Goal: Information Seeking & Learning: Learn about a topic

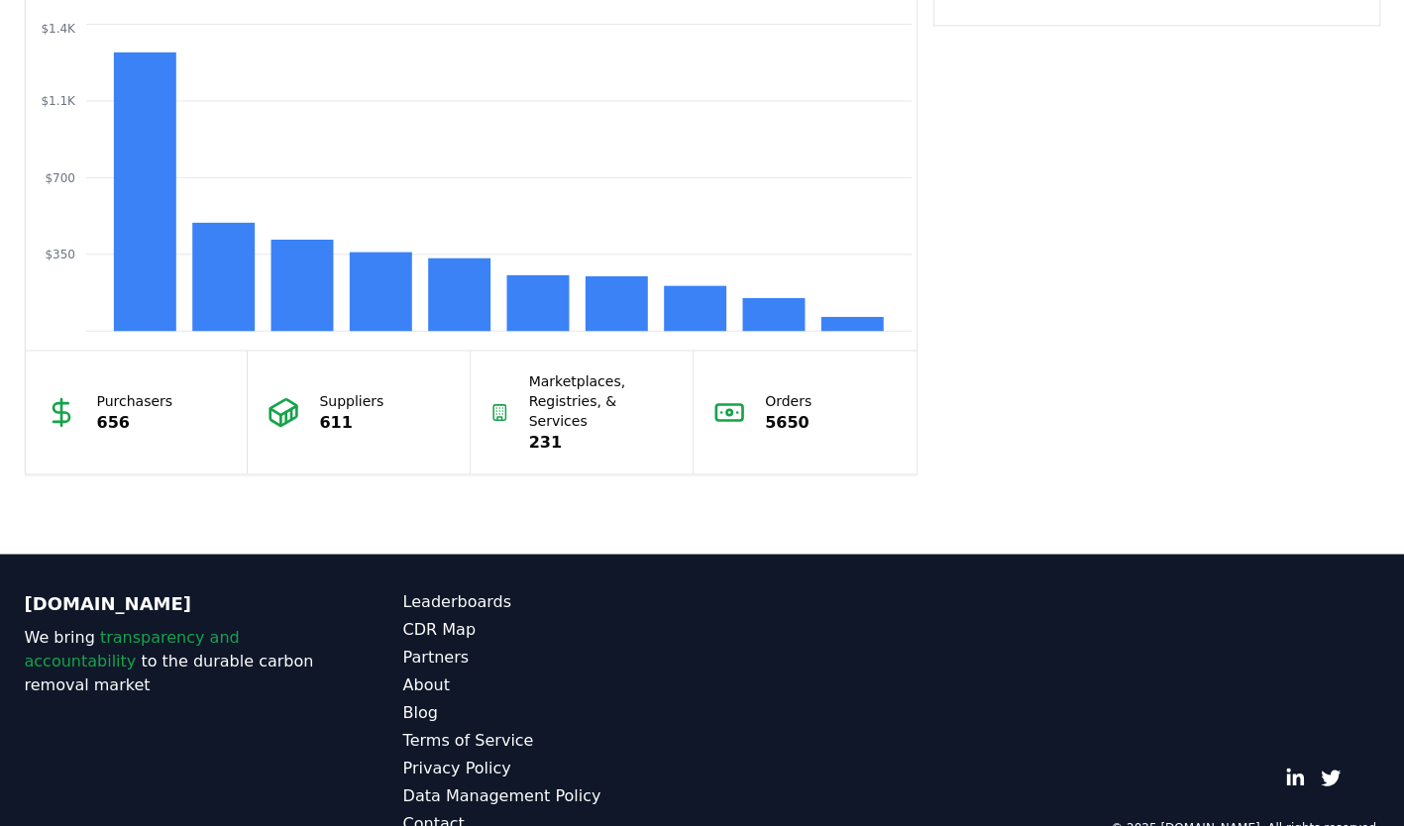
scroll to position [1746, 0]
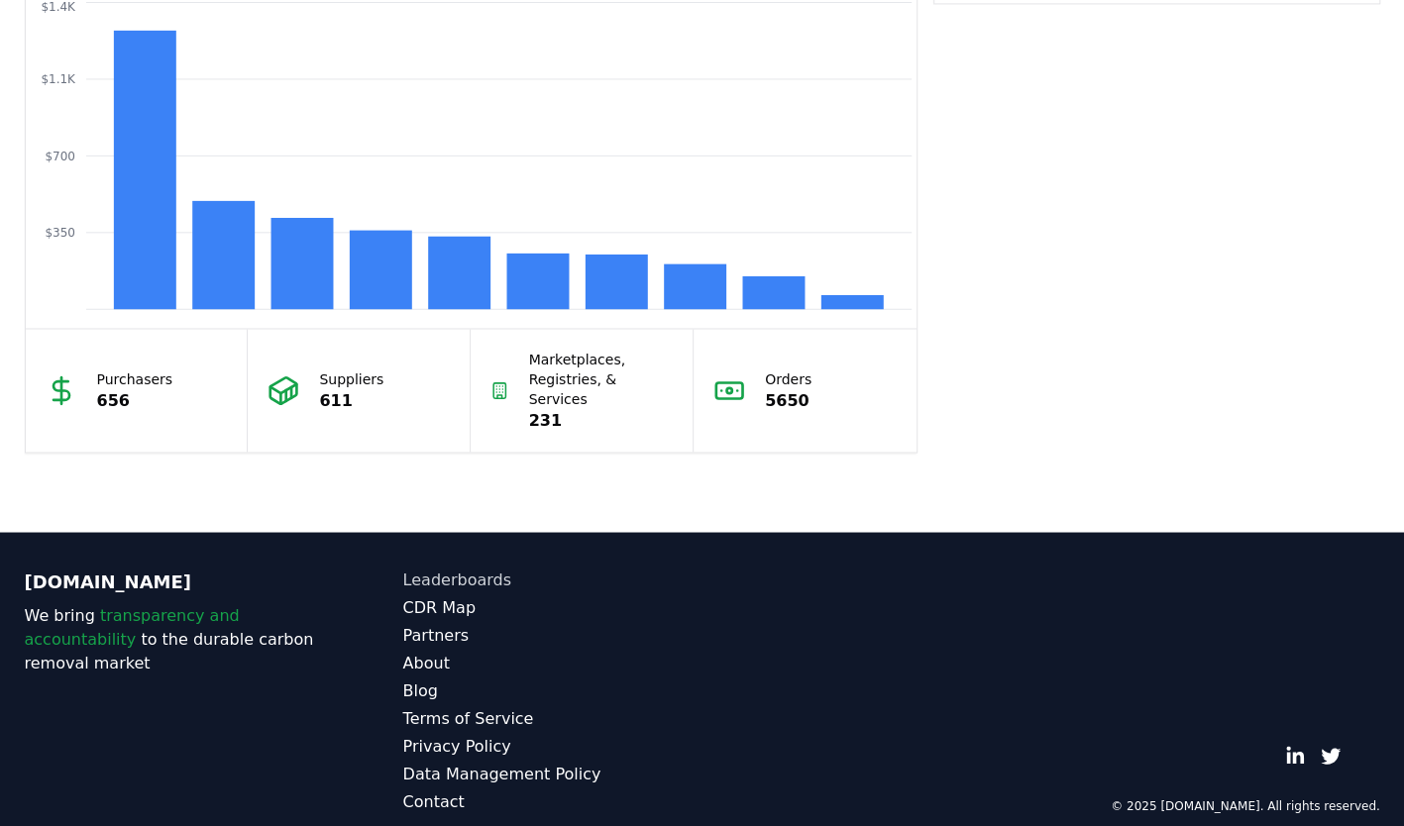
click at [453, 568] on link "Leaderboards" at bounding box center [552, 580] width 299 height 24
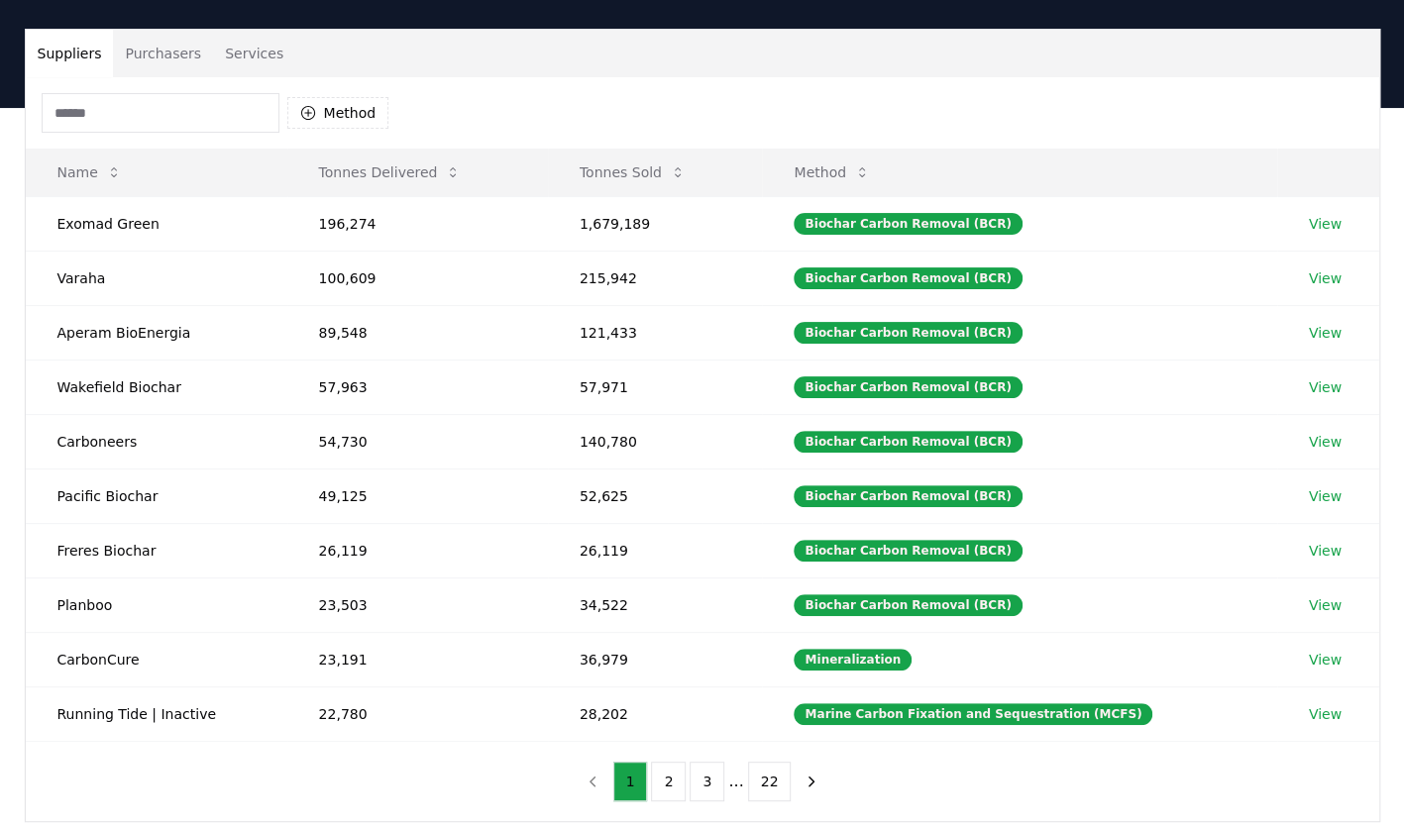
scroll to position [99, 0]
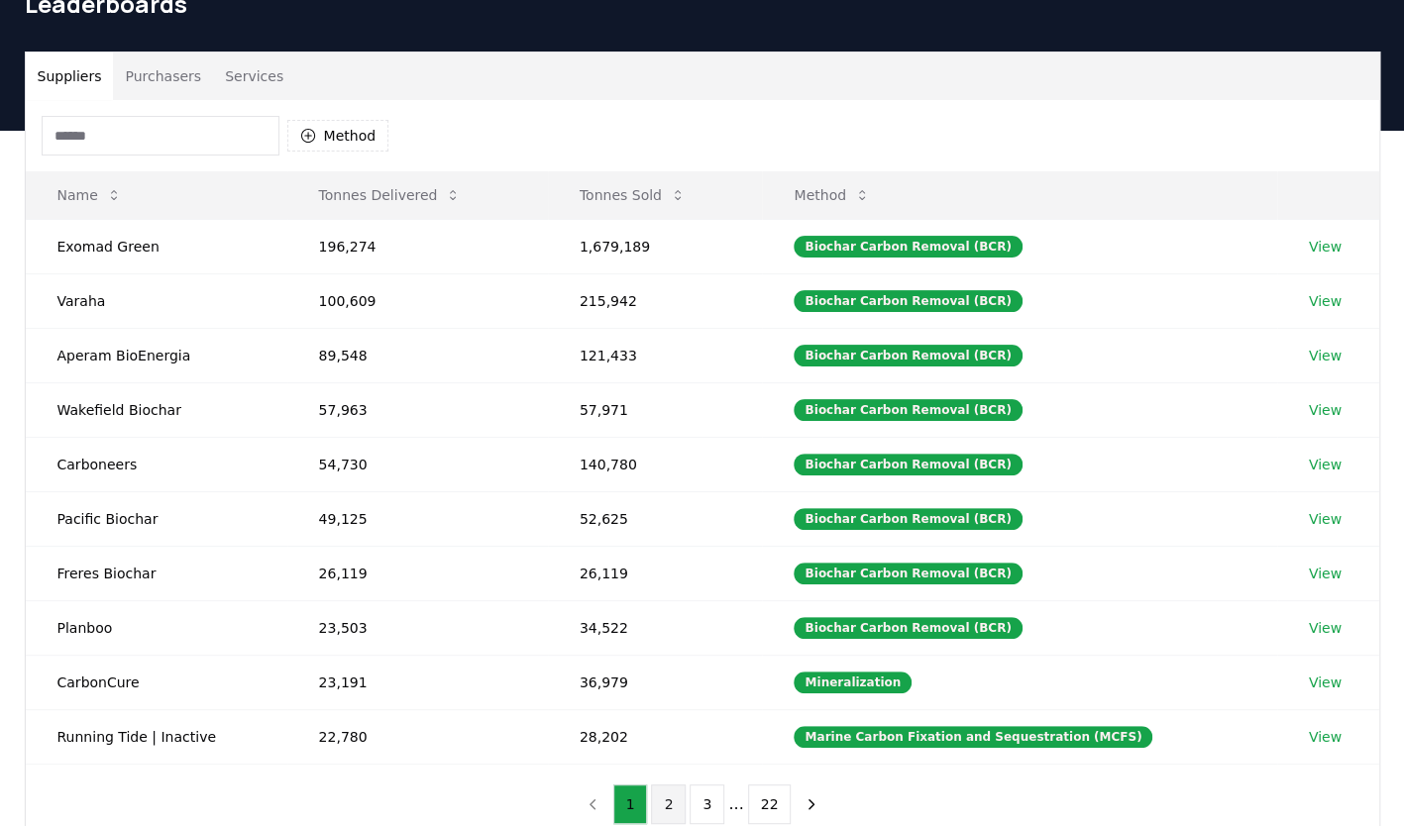
click at [669, 804] on button "2" at bounding box center [668, 805] width 35 height 40
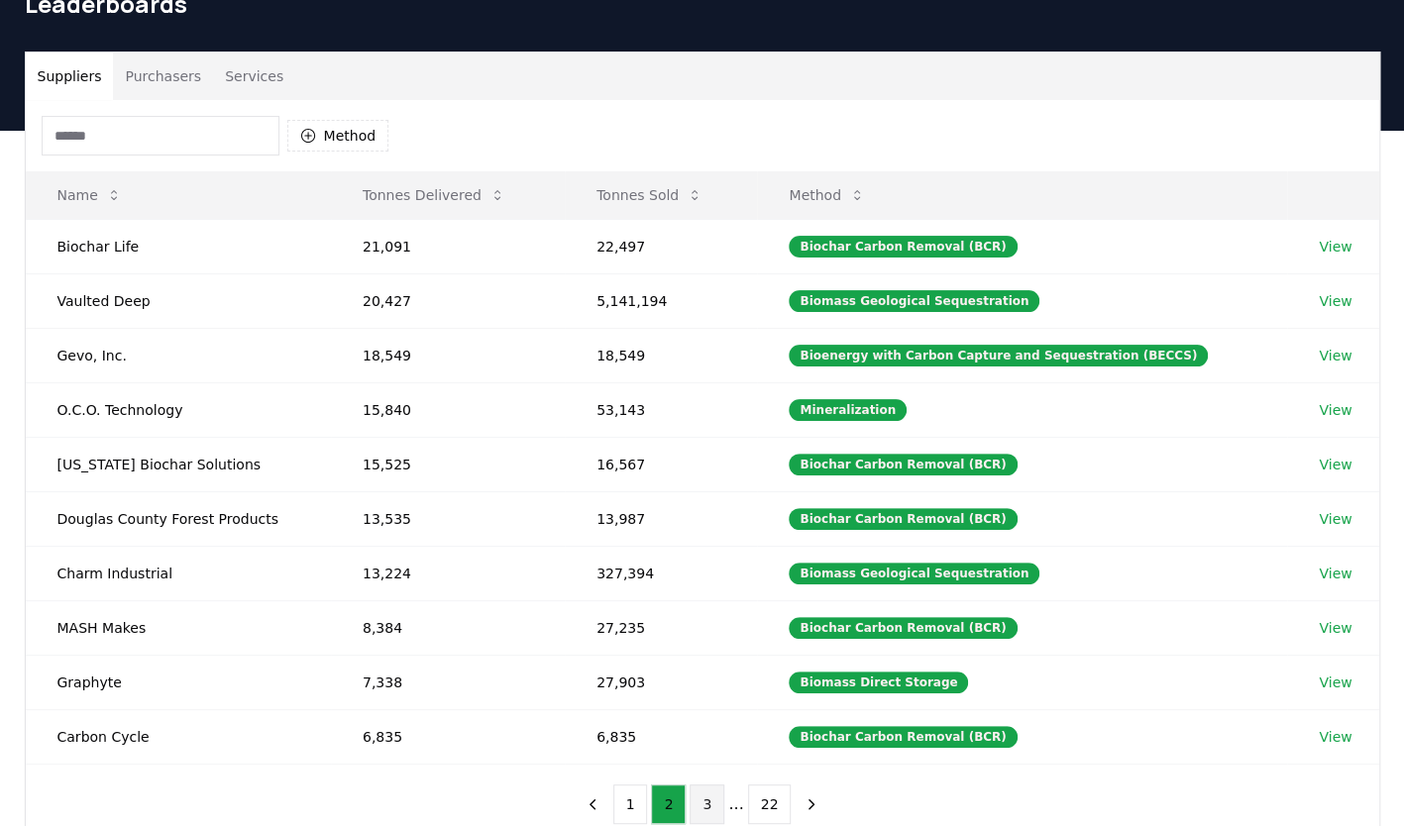
click at [700, 803] on button "3" at bounding box center [707, 805] width 35 height 40
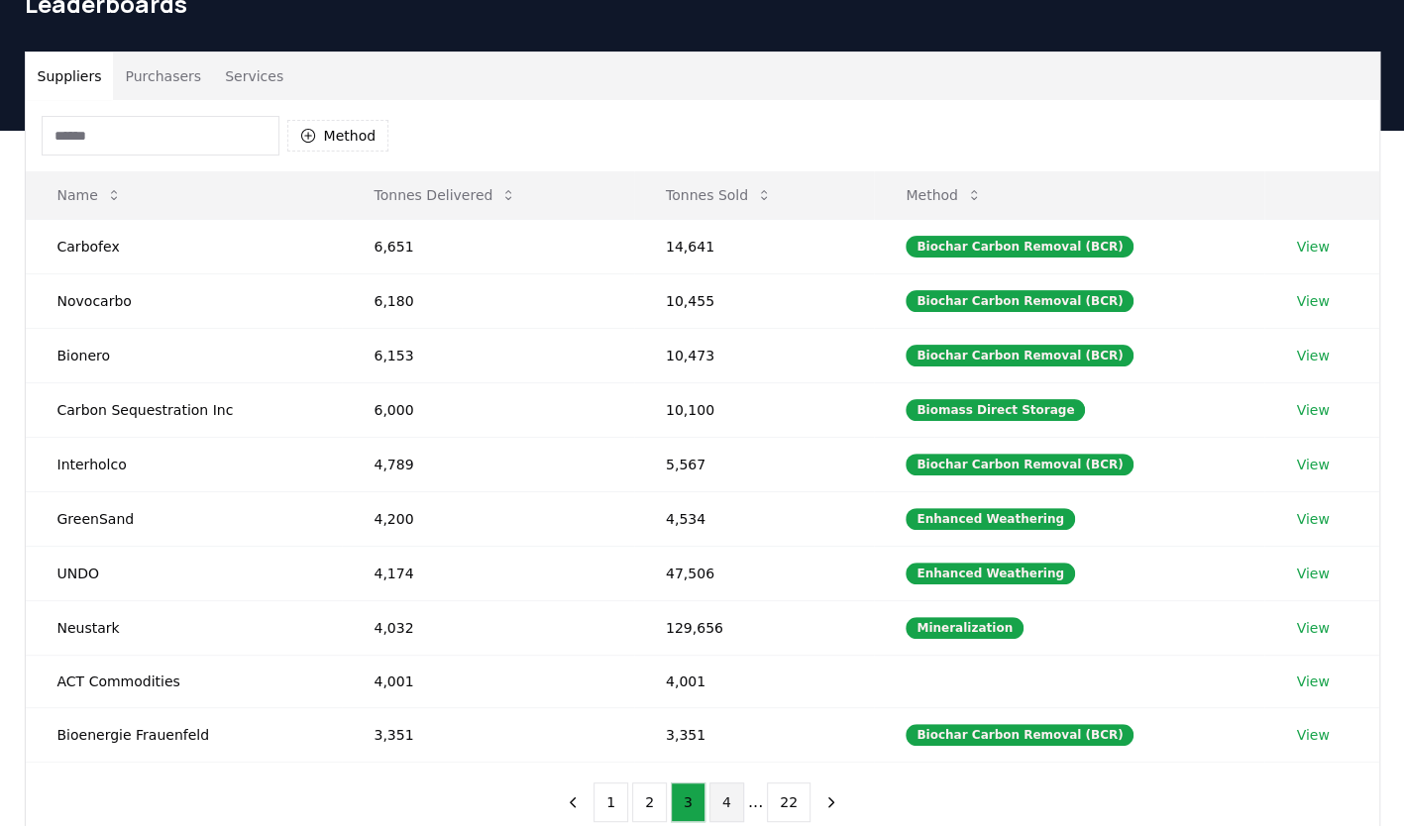
click at [716, 803] on button "4" at bounding box center [726, 803] width 35 height 40
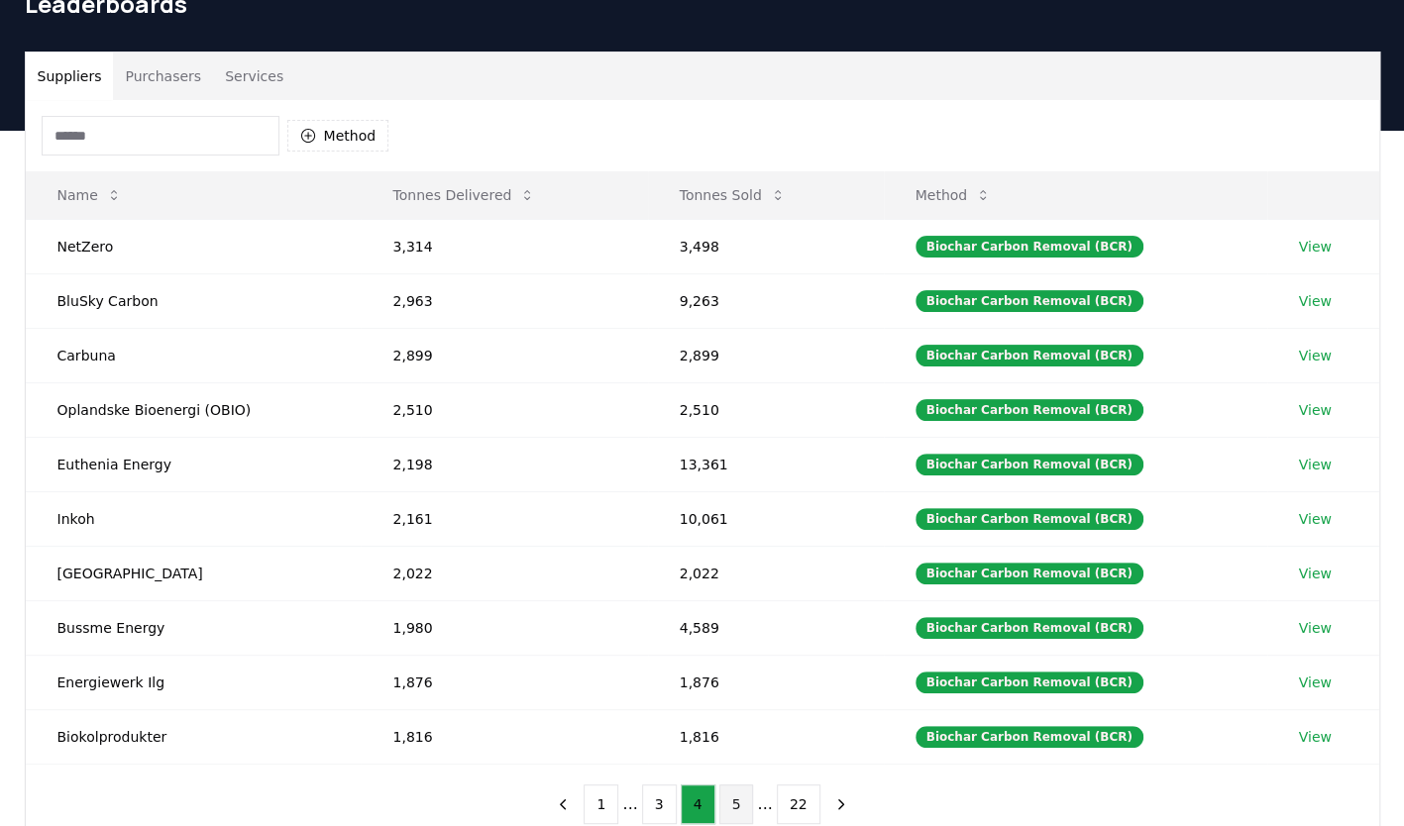
click at [737, 797] on button "5" at bounding box center [736, 805] width 35 height 40
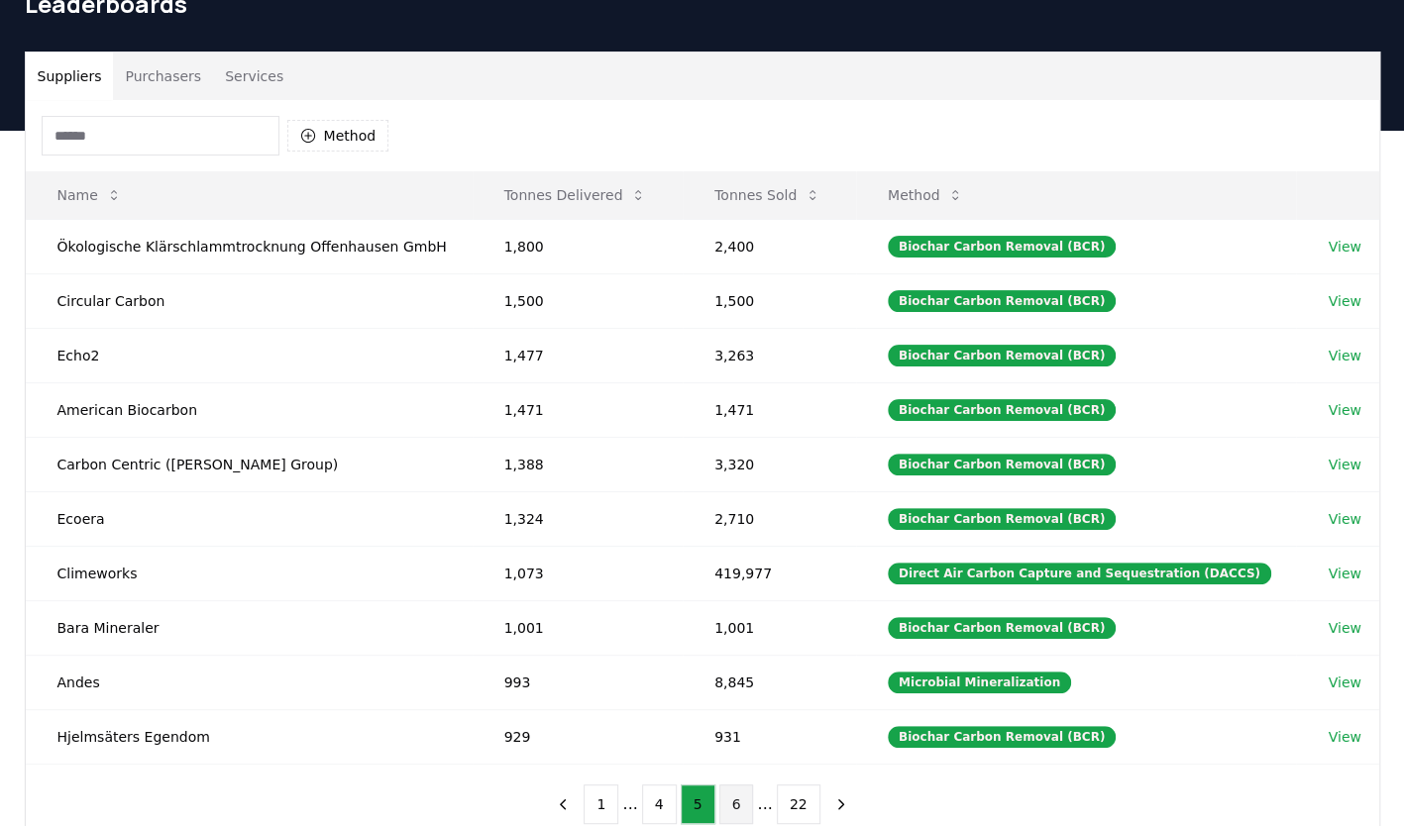
click at [734, 795] on button "6" at bounding box center [736, 805] width 35 height 40
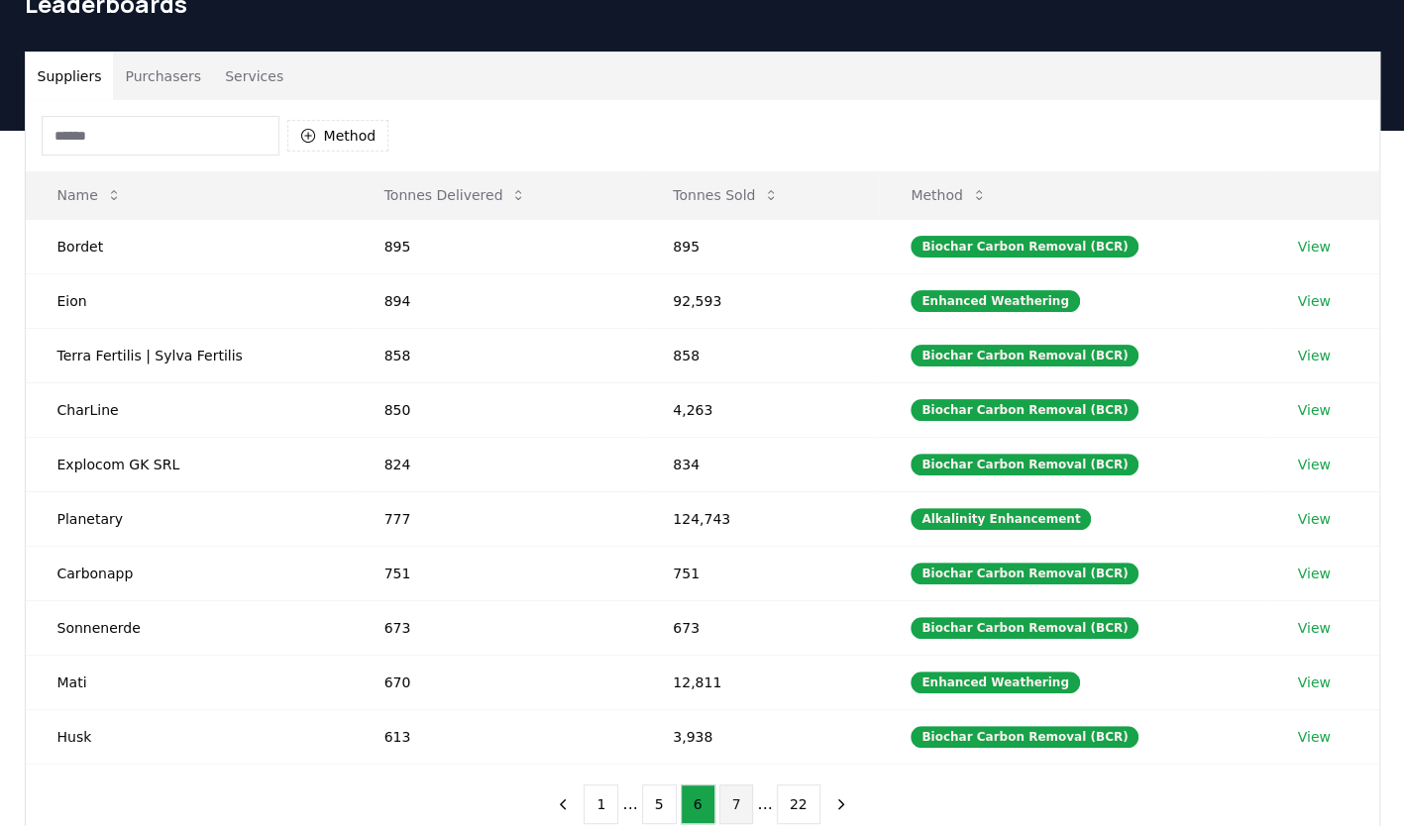
click at [730, 788] on button "7" at bounding box center [736, 805] width 35 height 40
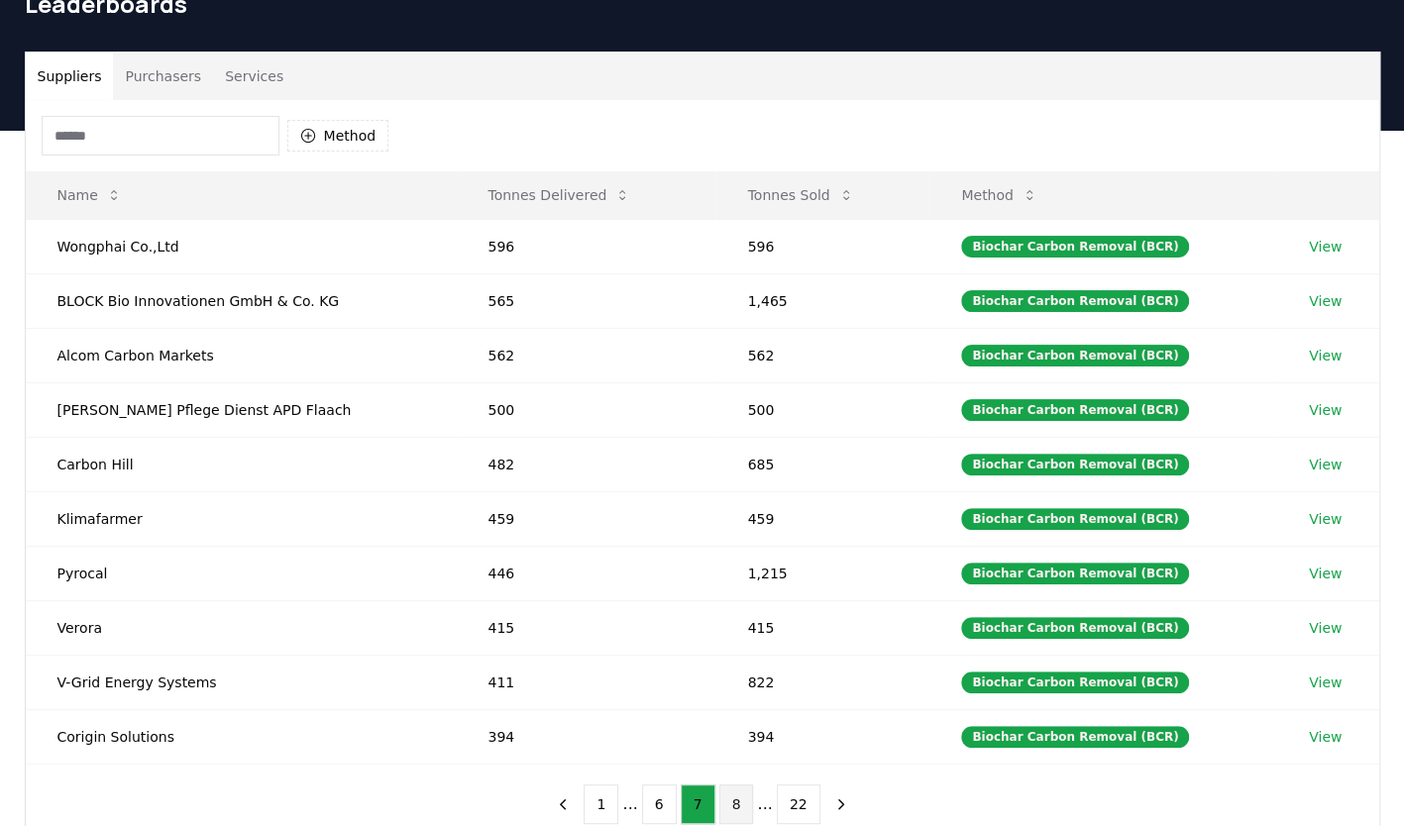
click at [731, 789] on button "8" at bounding box center [736, 805] width 35 height 40
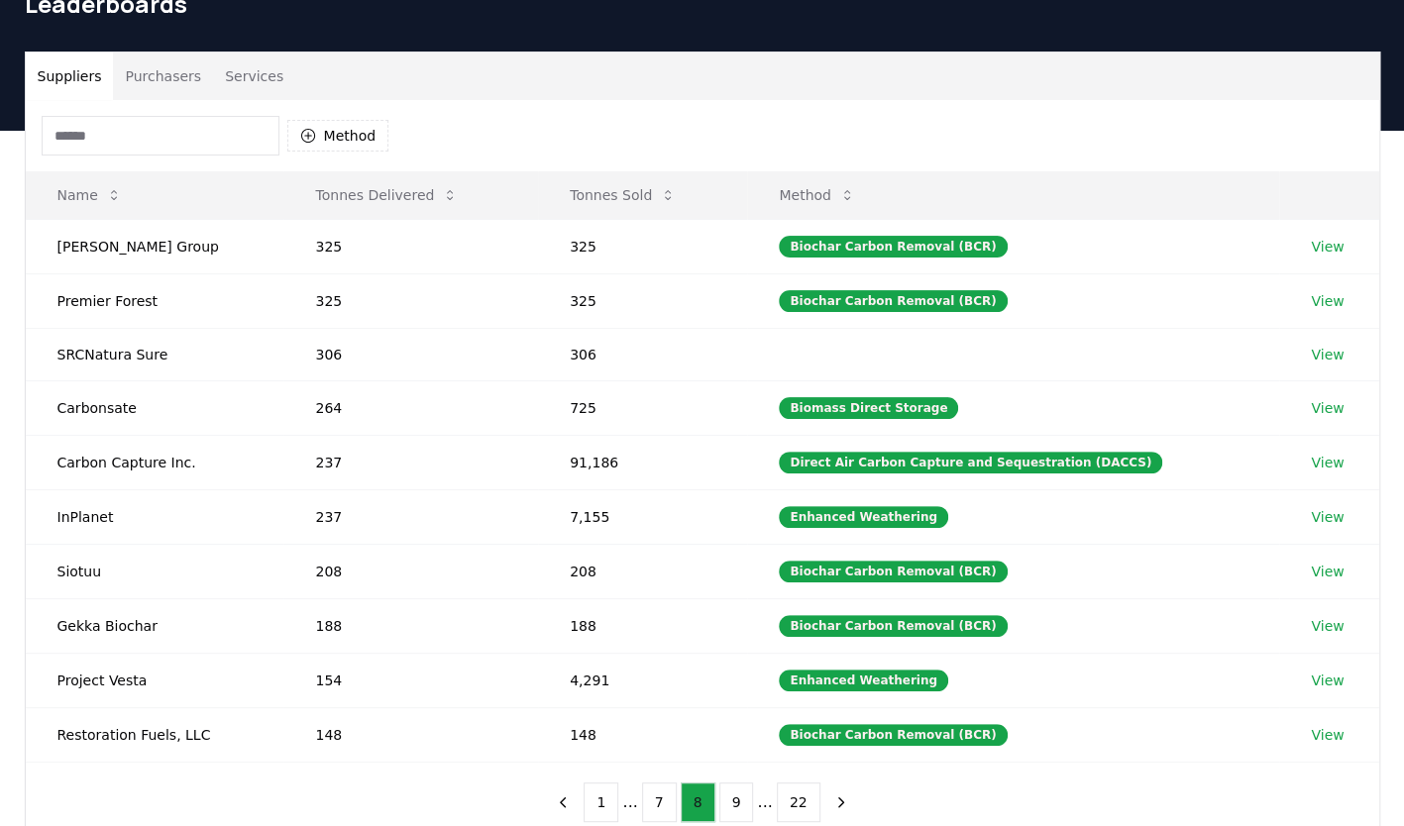
click at [731, 789] on button "9" at bounding box center [736, 803] width 35 height 40
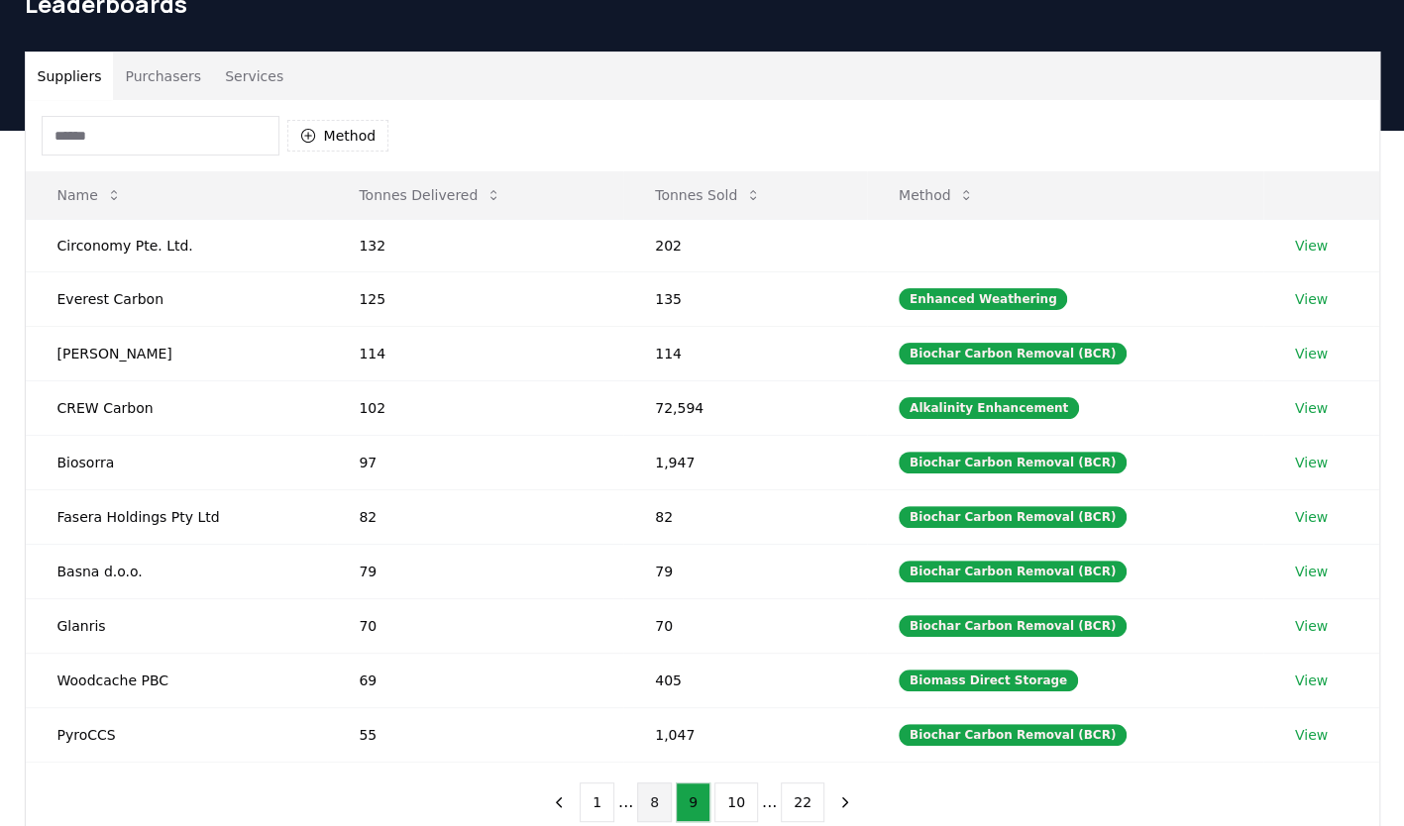
click at [731, 789] on button "10" at bounding box center [736, 803] width 44 height 40
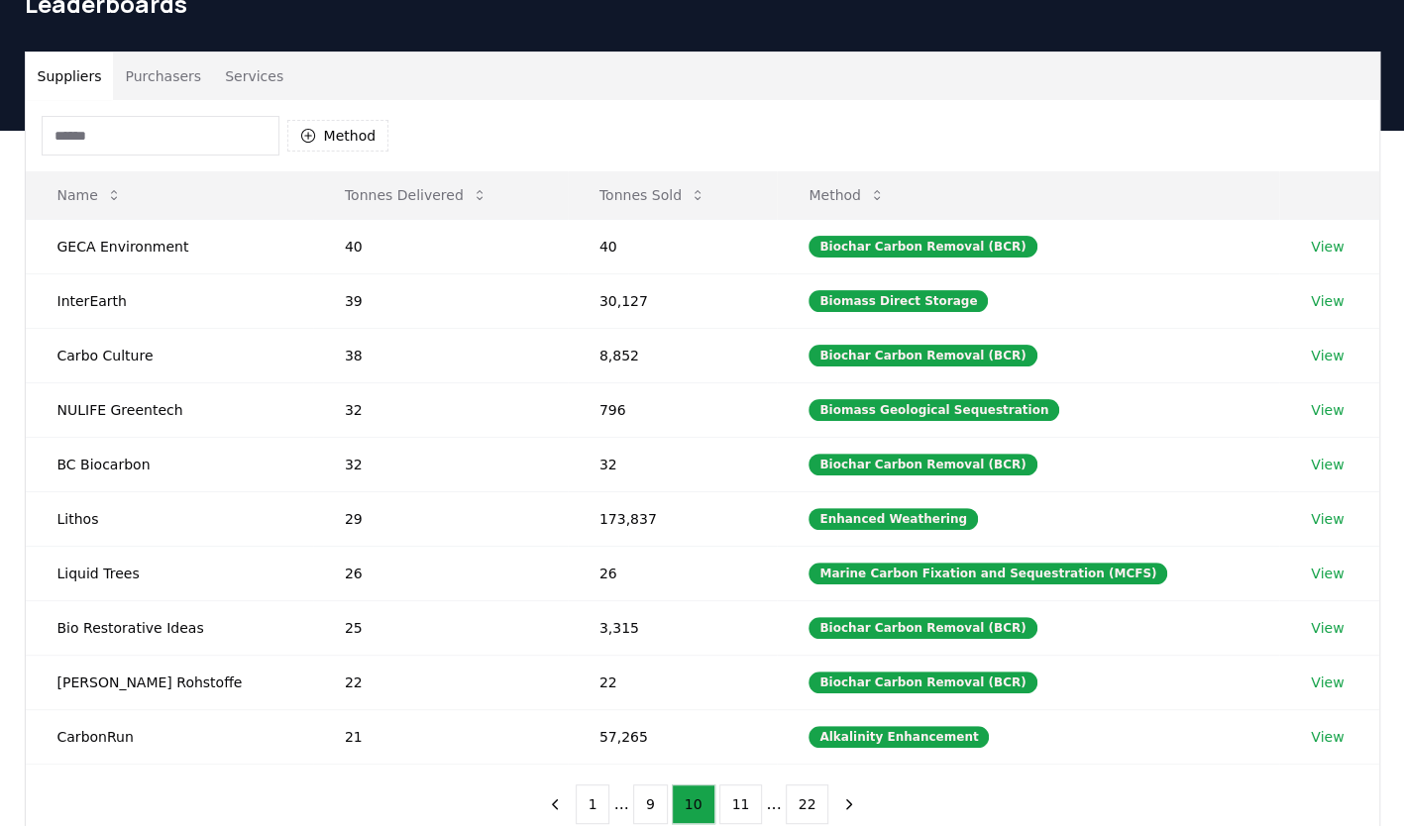
click at [603, 799] on button "1" at bounding box center [593, 805] width 35 height 40
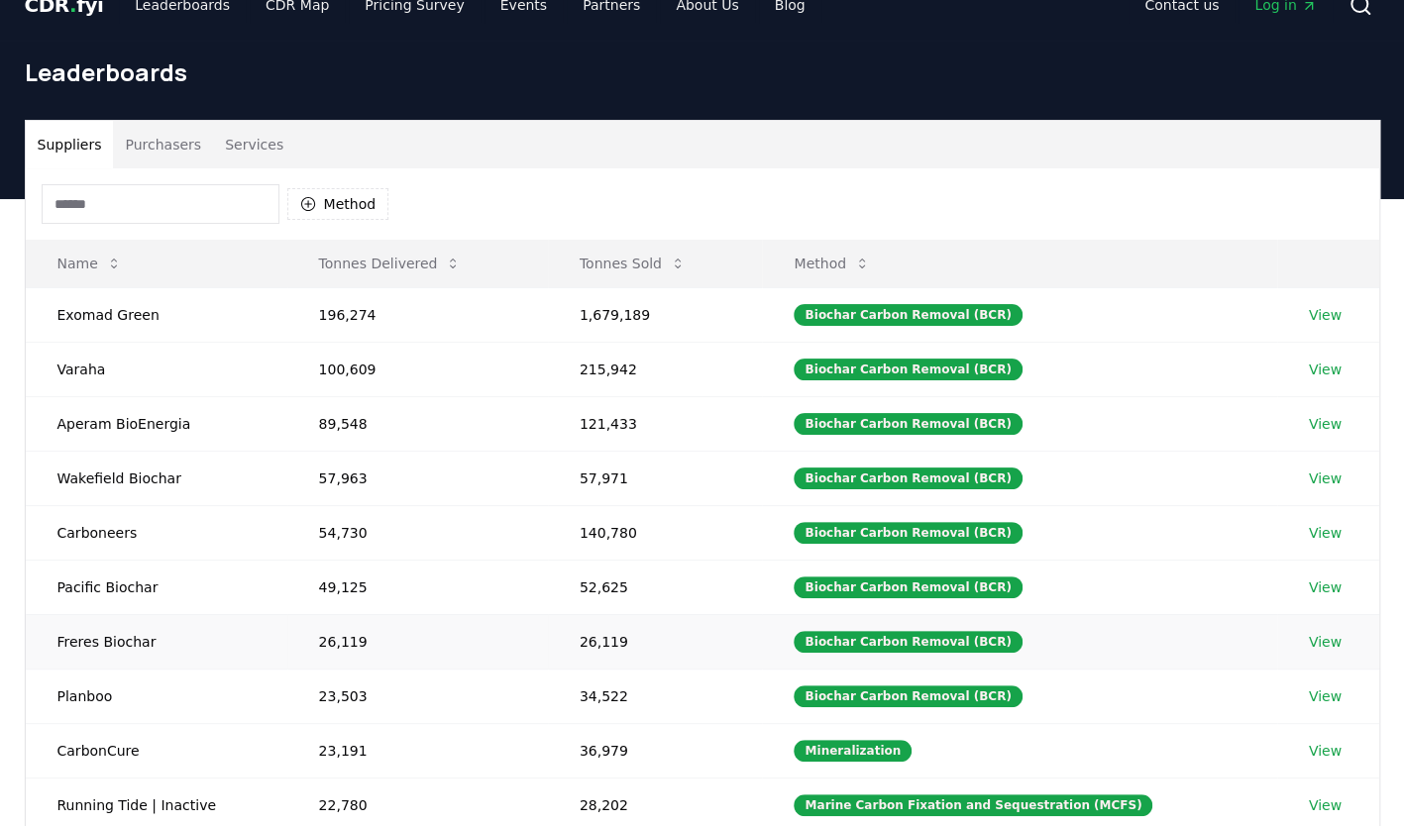
scroll to position [0, 0]
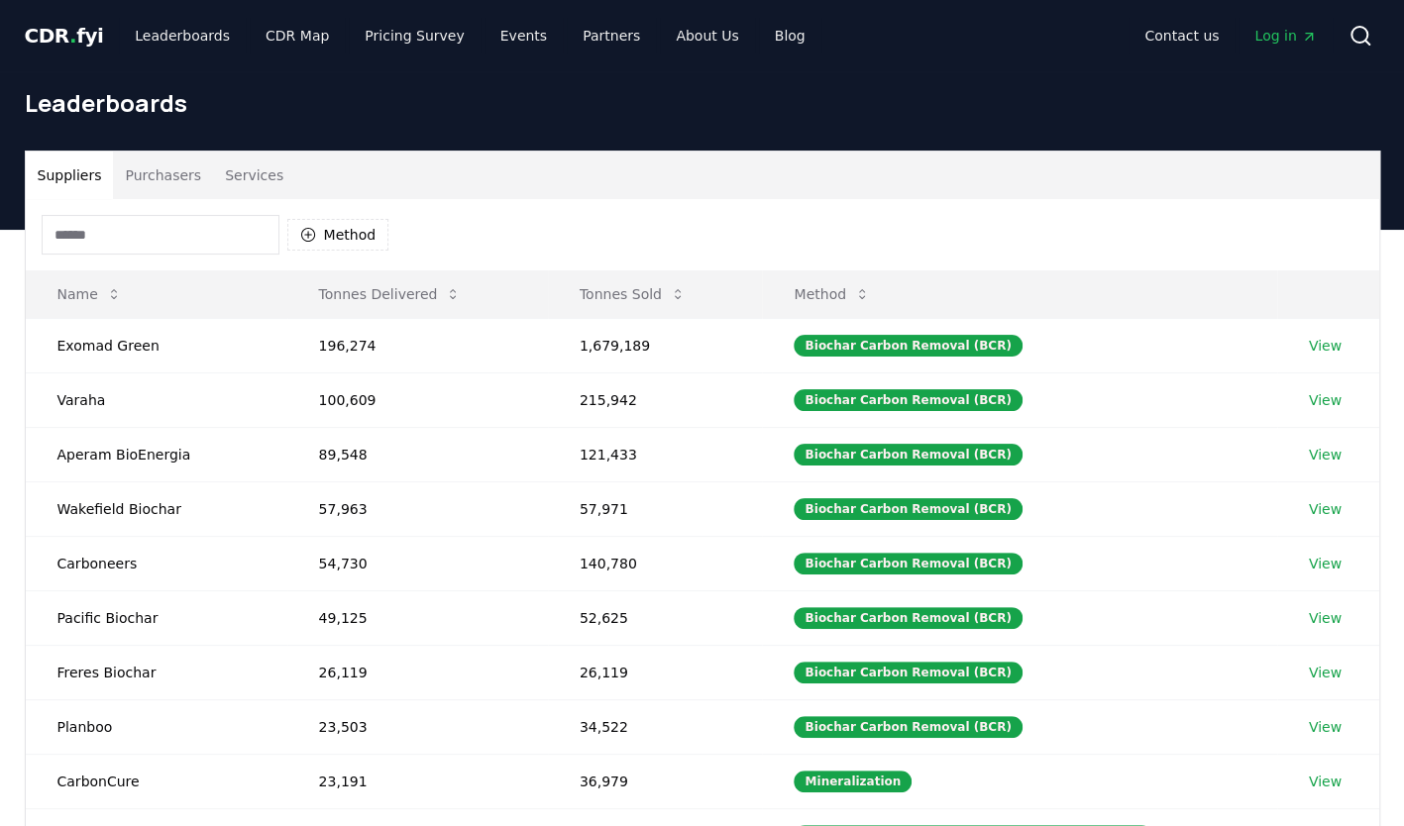
click at [239, 178] on button "Services" at bounding box center [254, 176] width 82 height 48
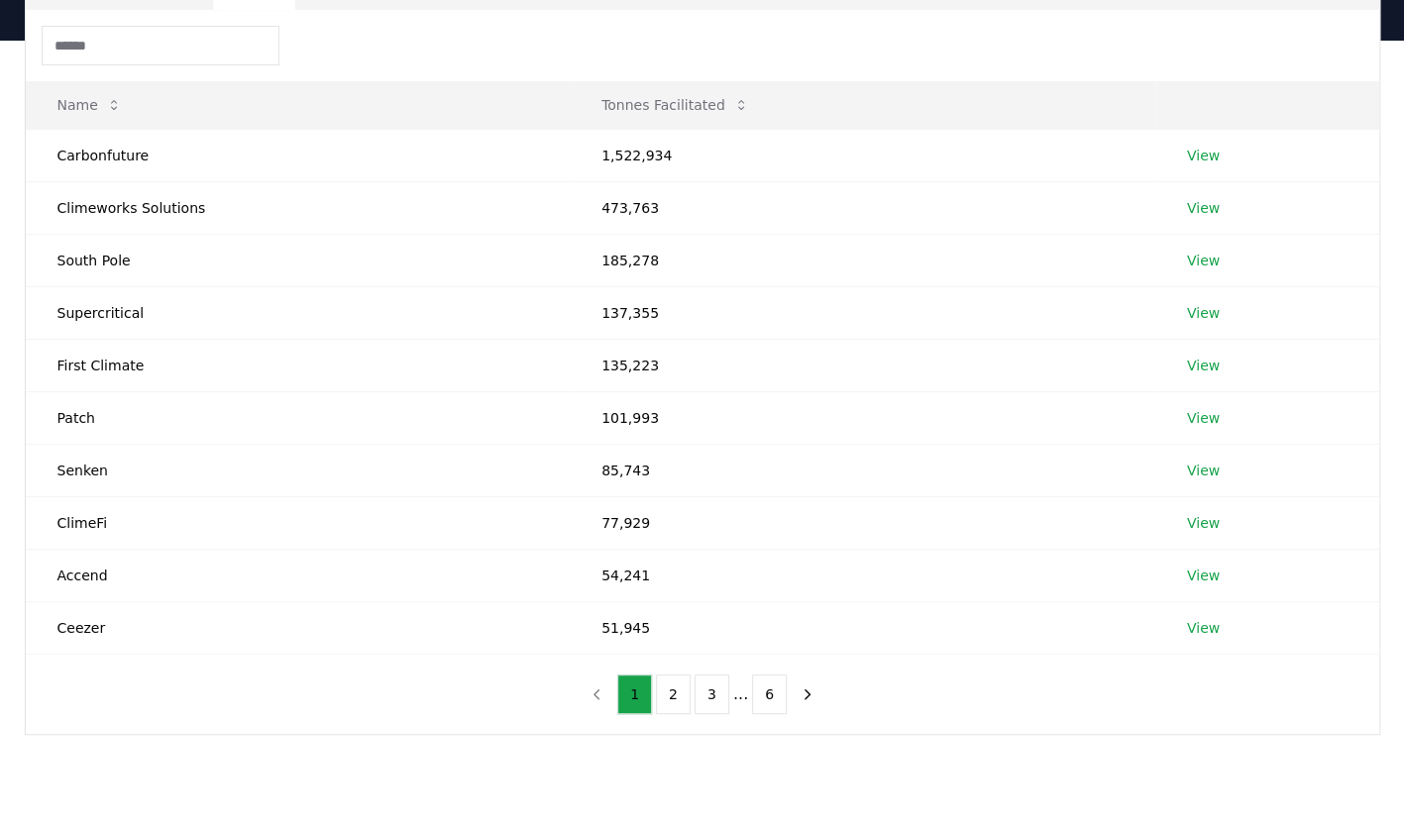
scroll to position [198, 0]
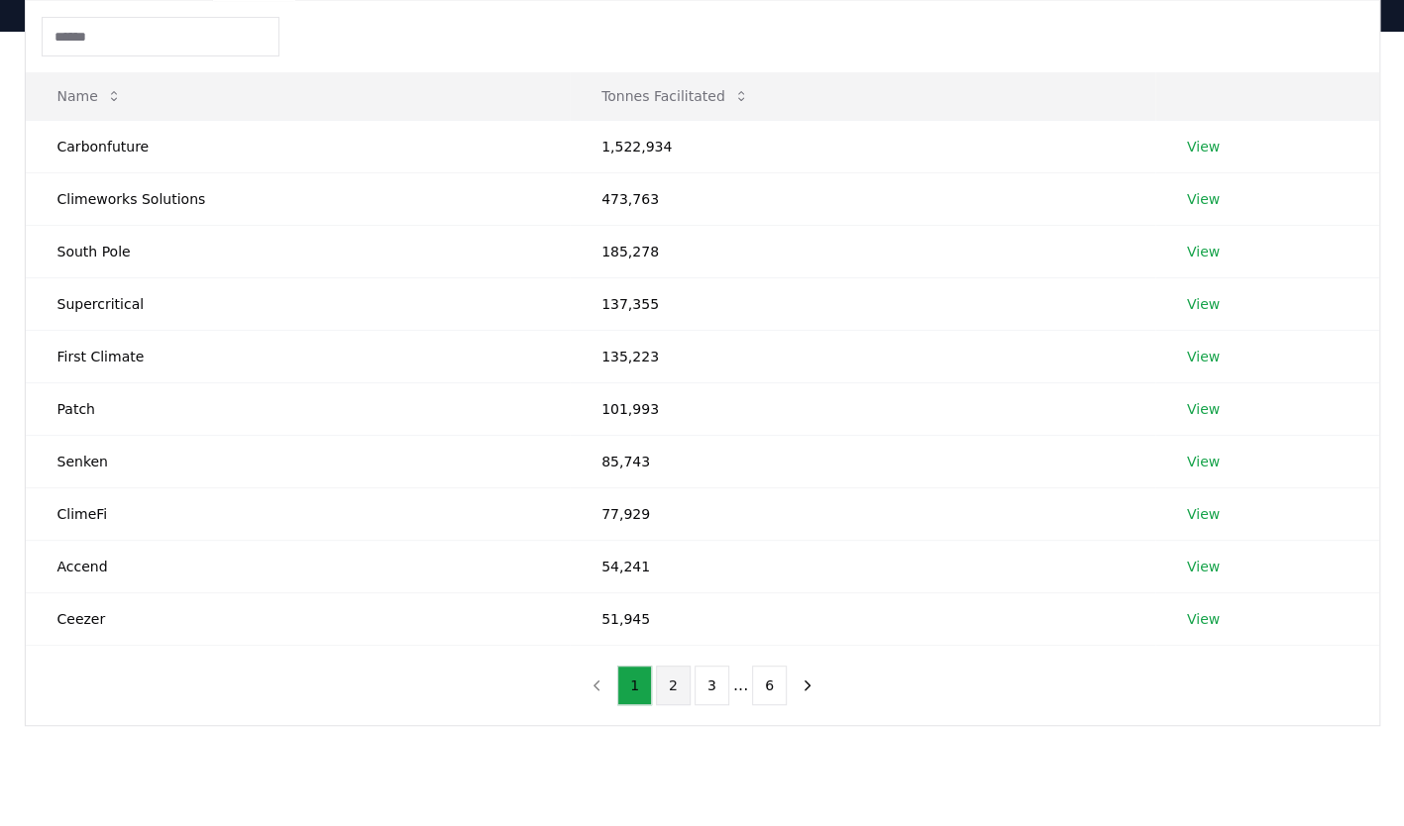
click at [671, 680] on button "2" at bounding box center [673, 686] width 35 height 40
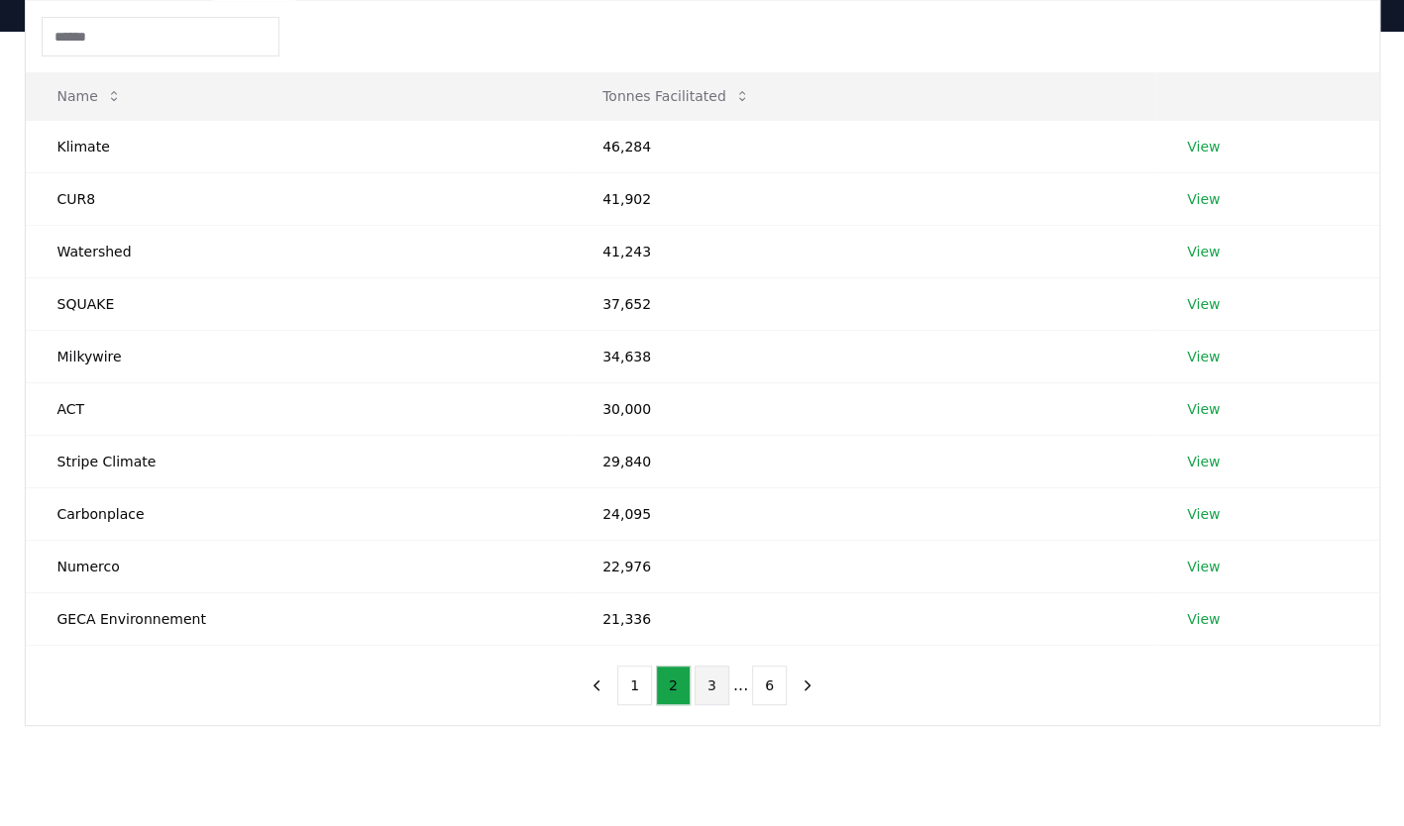
click at [715, 680] on button "3" at bounding box center [712, 686] width 35 height 40
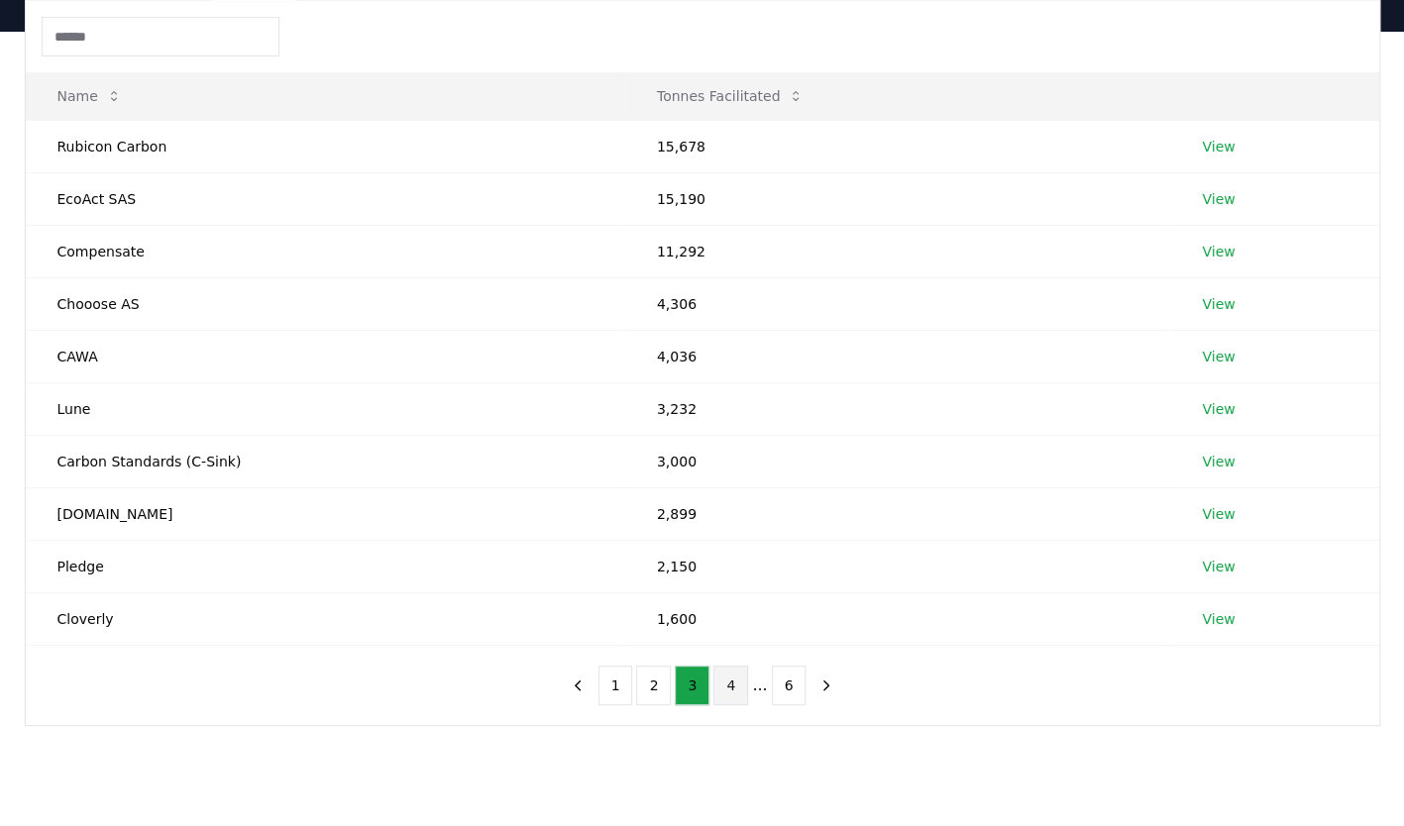
click at [733, 684] on button "4" at bounding box center [730, 686] width 35 height 40
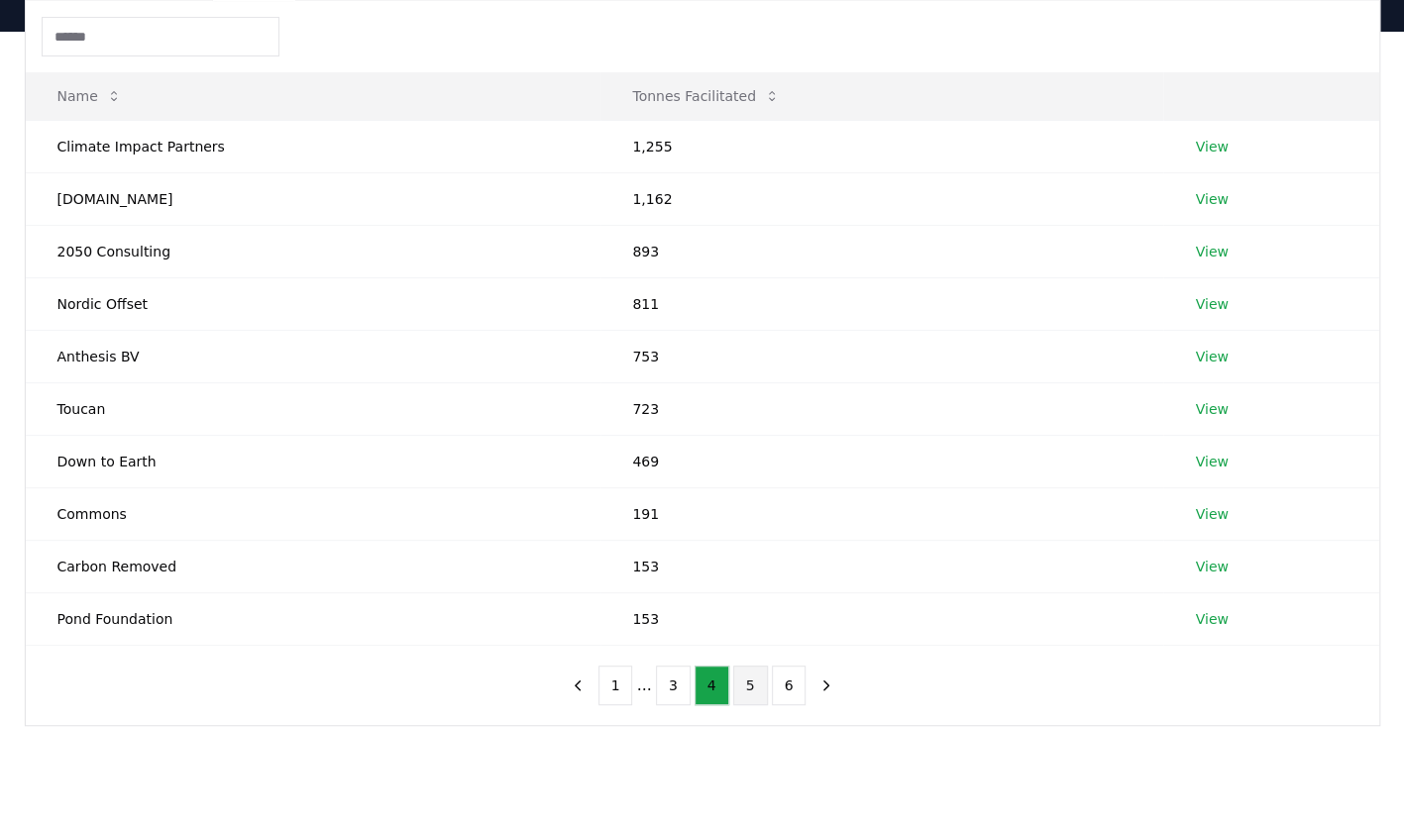
click at [741, 684] on button "5" at bounding box center [750, 686] width 35 height 40
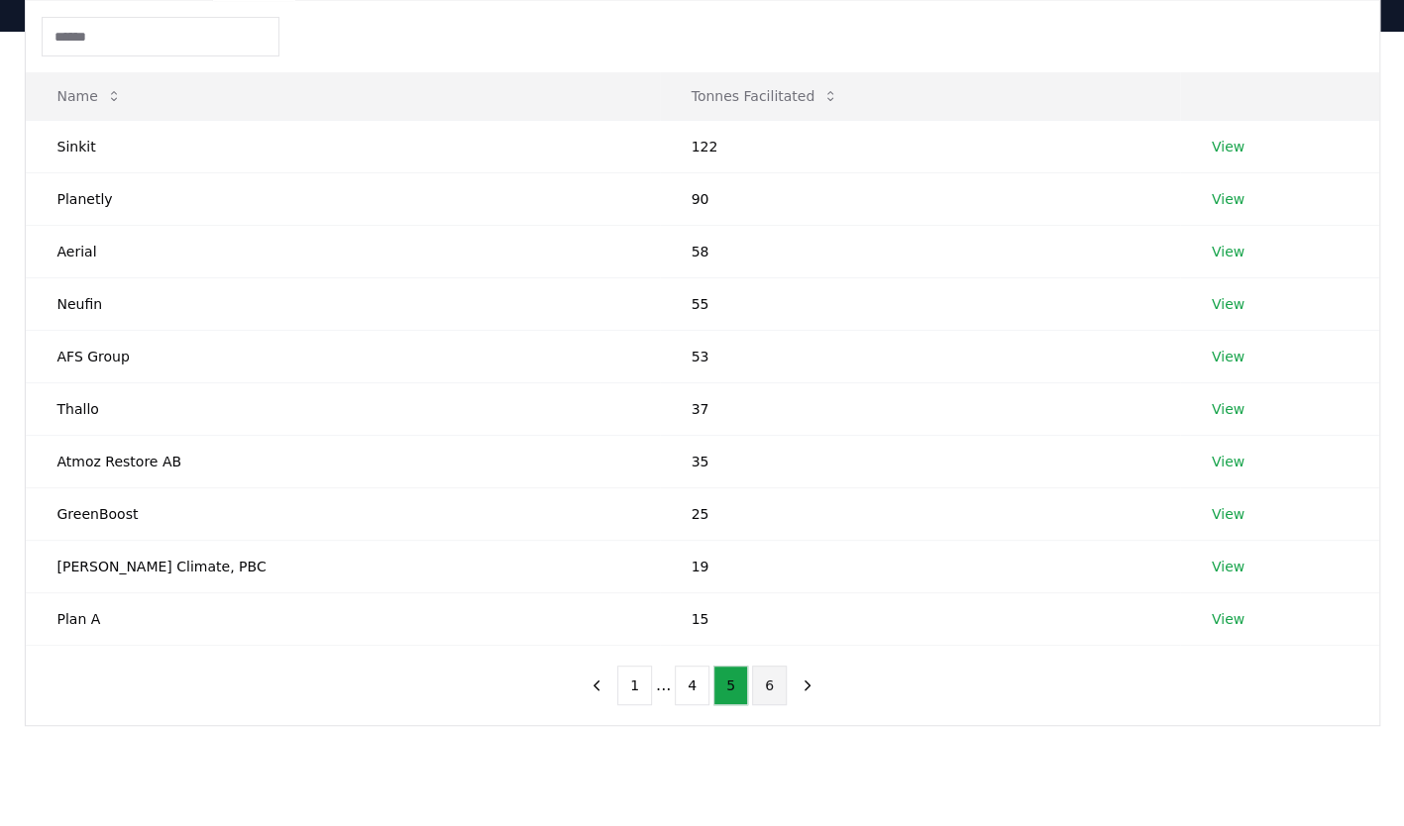
click at [759, 686] on button "6" at bounding box center [769, 686] width 35 height 40
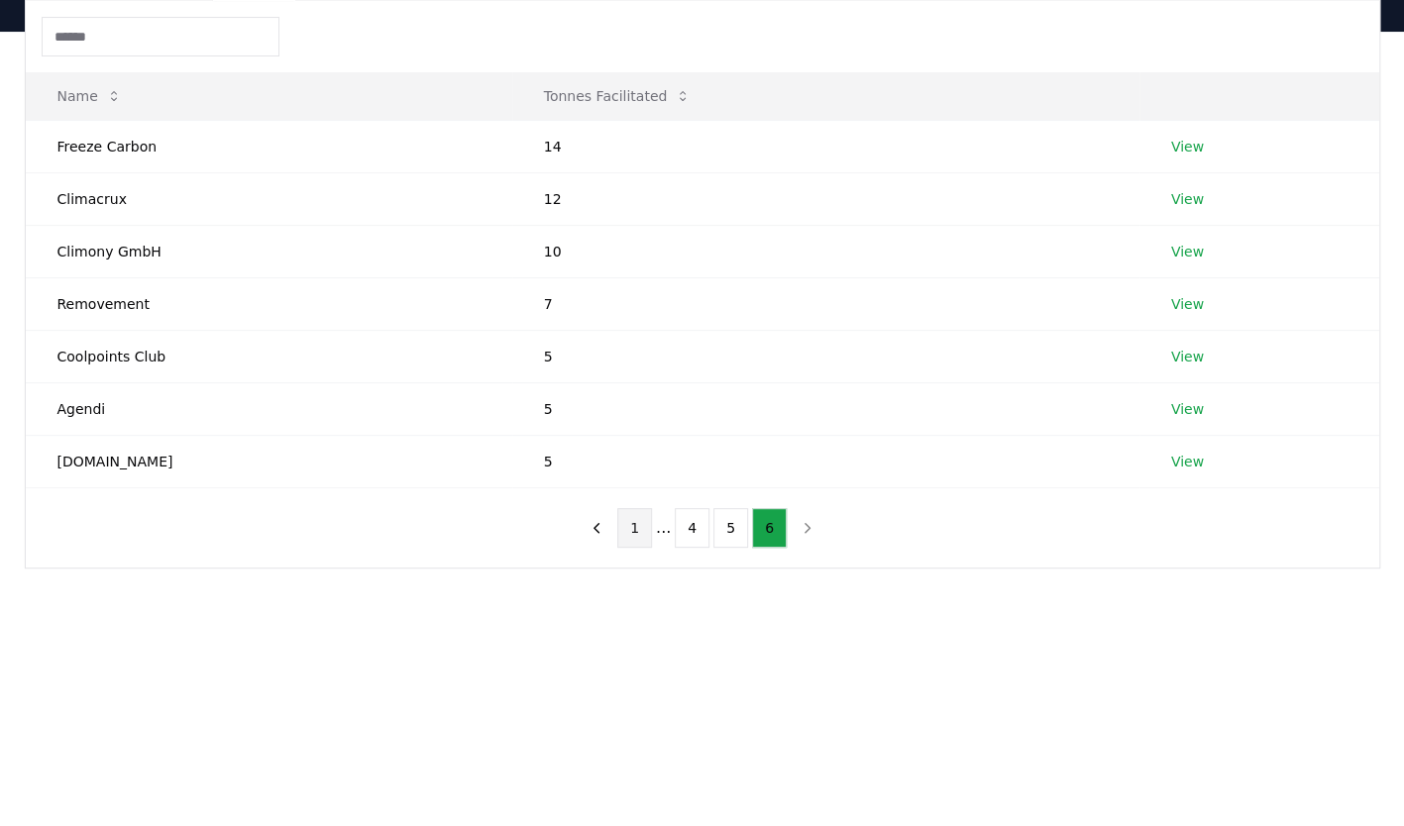
click at [628, 525] on button "1" at bounding box center [634, 528] width 35 height 40
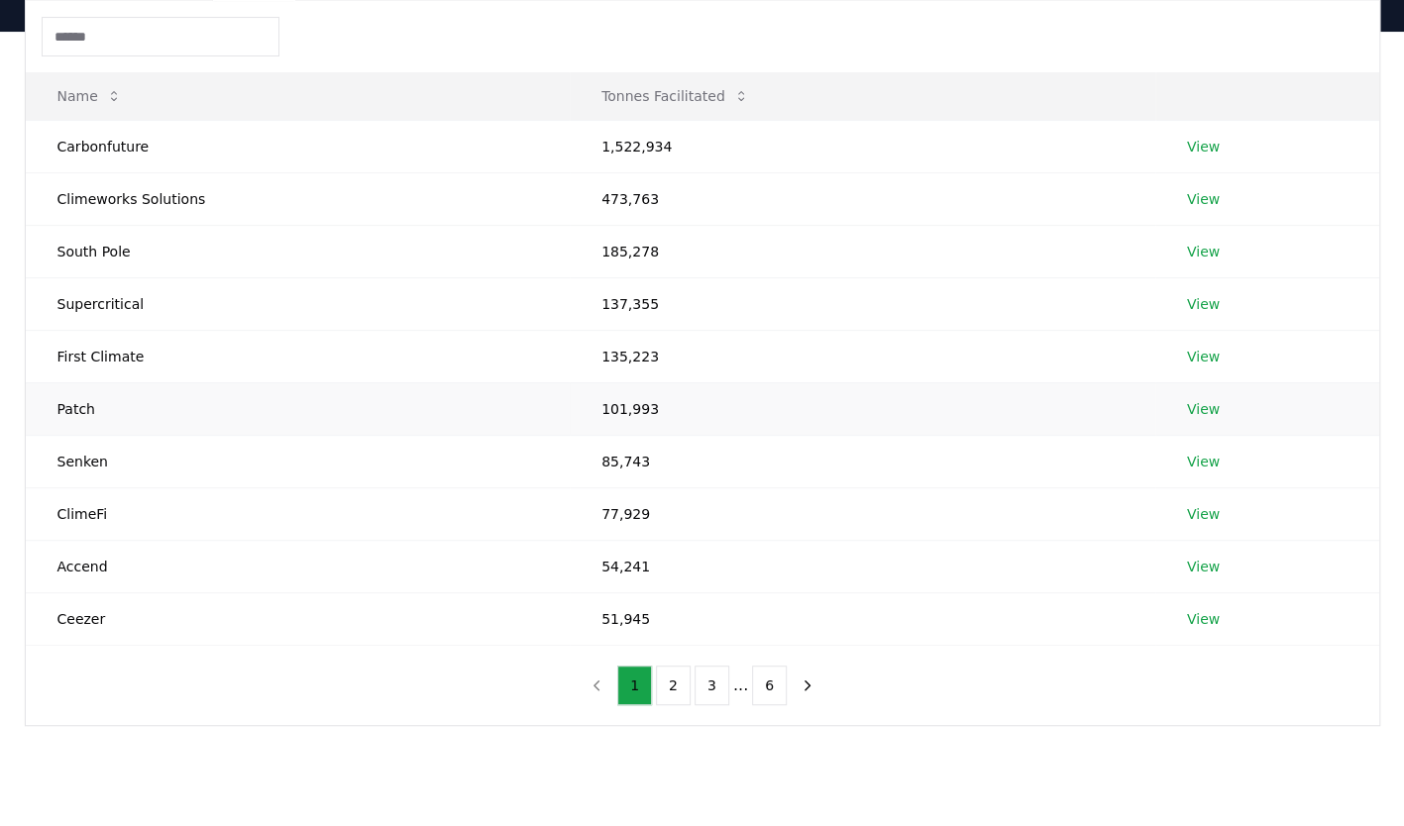
click at [1204, 408] on link "View" at bounding box center [1203, 409] width 33 height 20
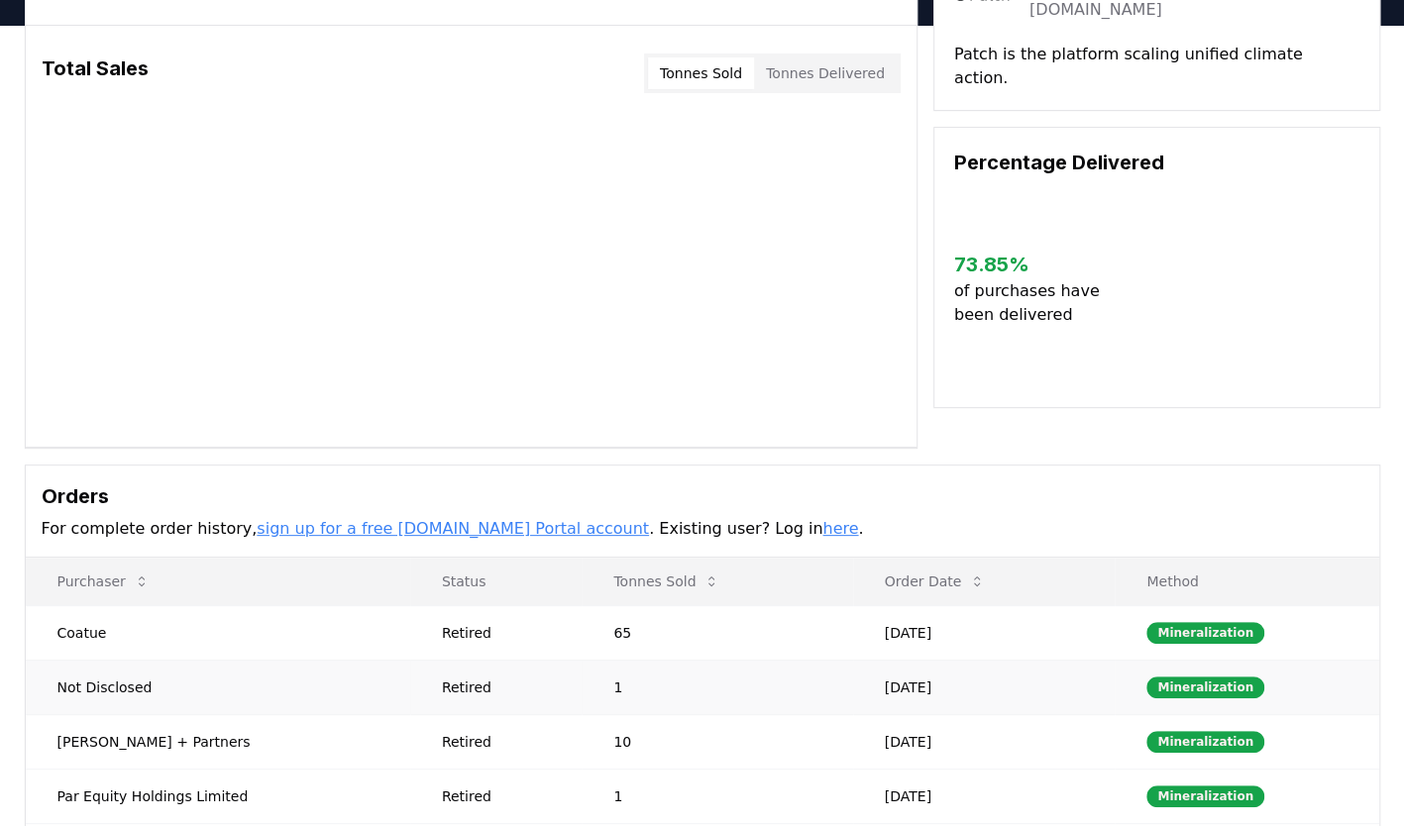
scroll to position [99, 0]
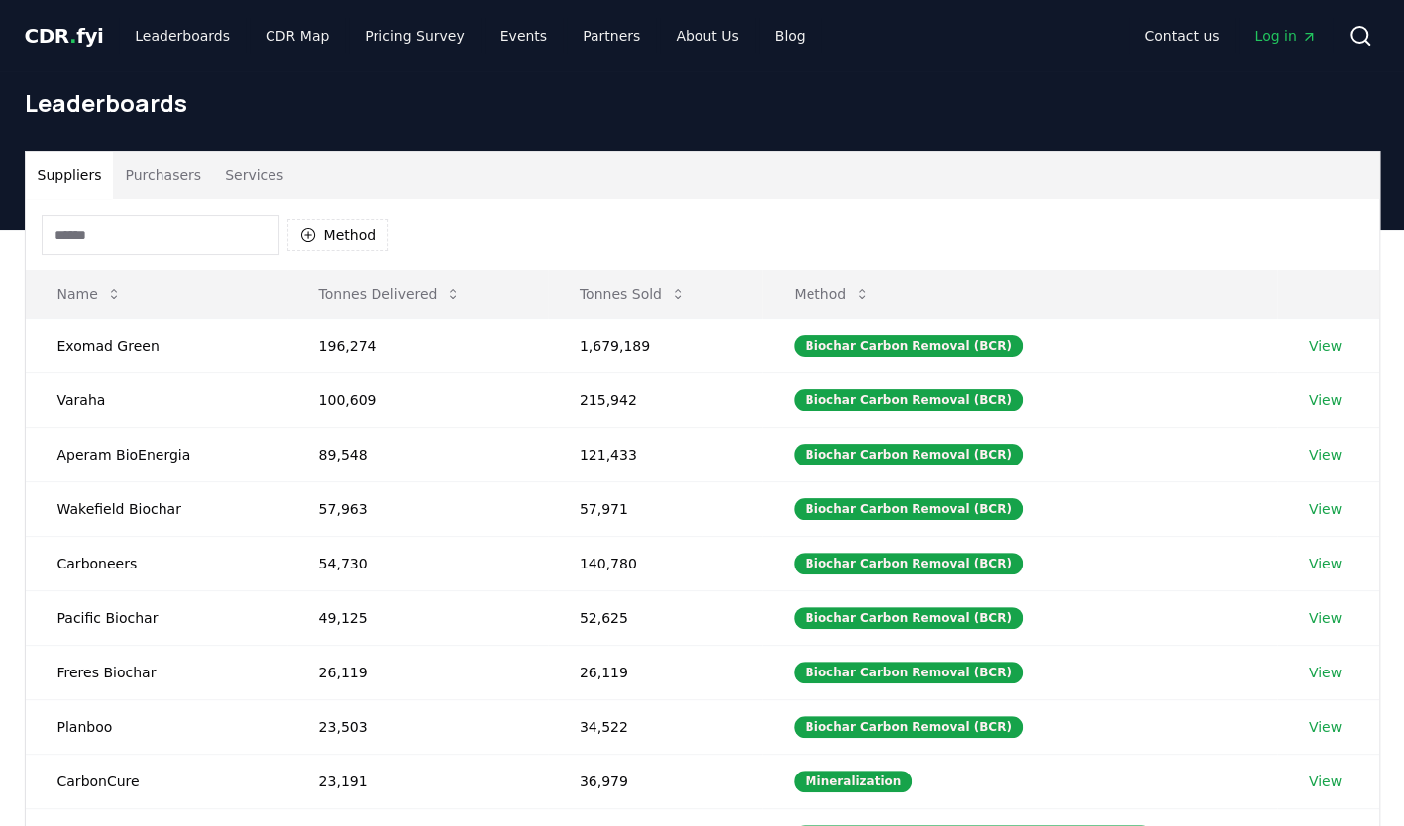
click at [260, 167] on button "Services" at bounding box center [254, 176] width 82 height 48
